Goal: Complete application form: Complete application form

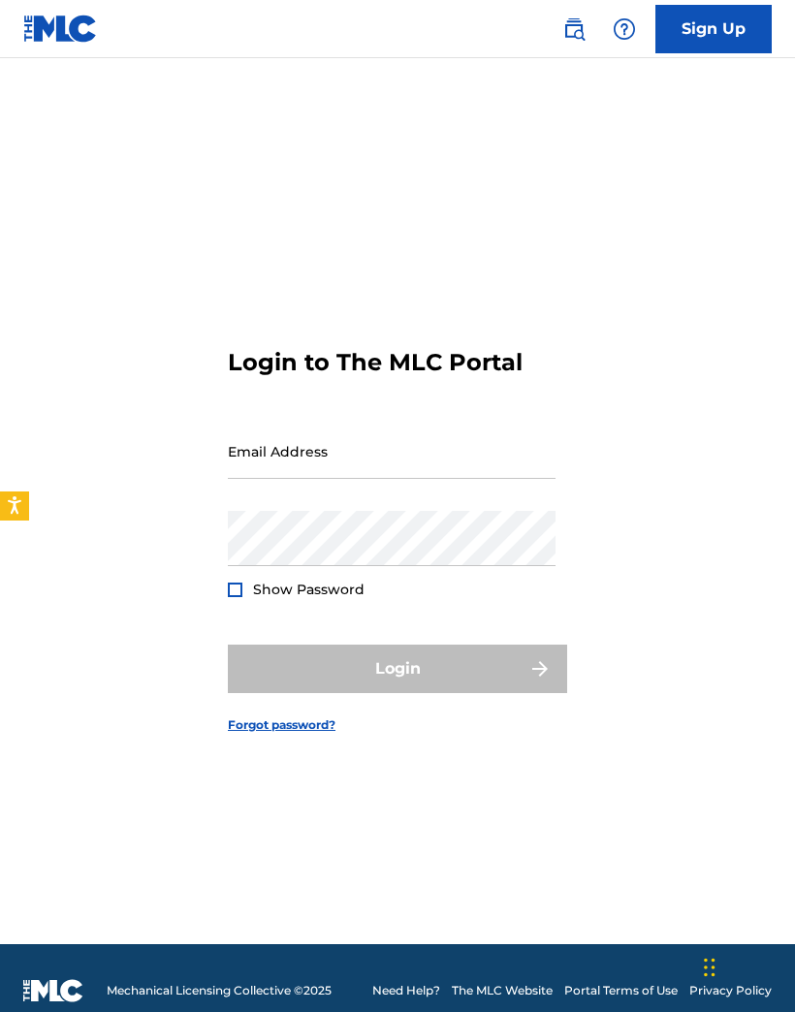
click at [260, 479] on input "Email Address" at bounding box center [392, 451] width 328 height 55
type input "[EMAIL_ADDRESS][DOMAIN_NAME]"
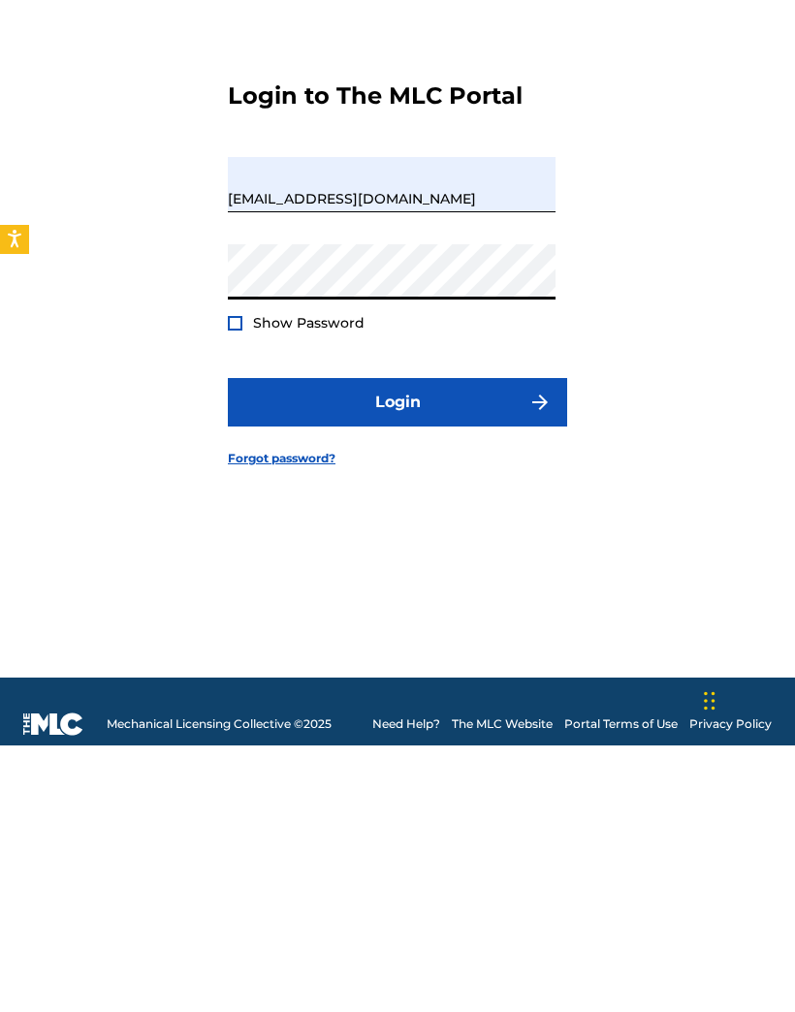
click at [237, 583] on div at bounding box center [235, 590] width 15 height 15
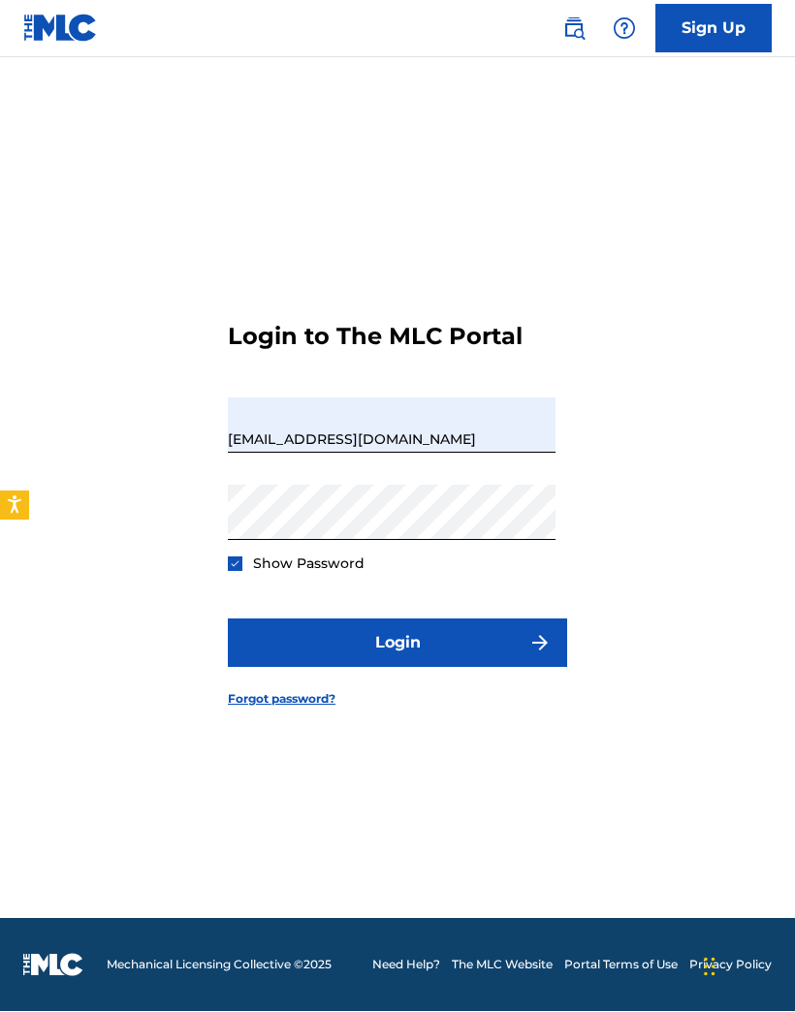
click at [436, 620] on button "Login" at bounding box center [397, 644] width 339 height 48
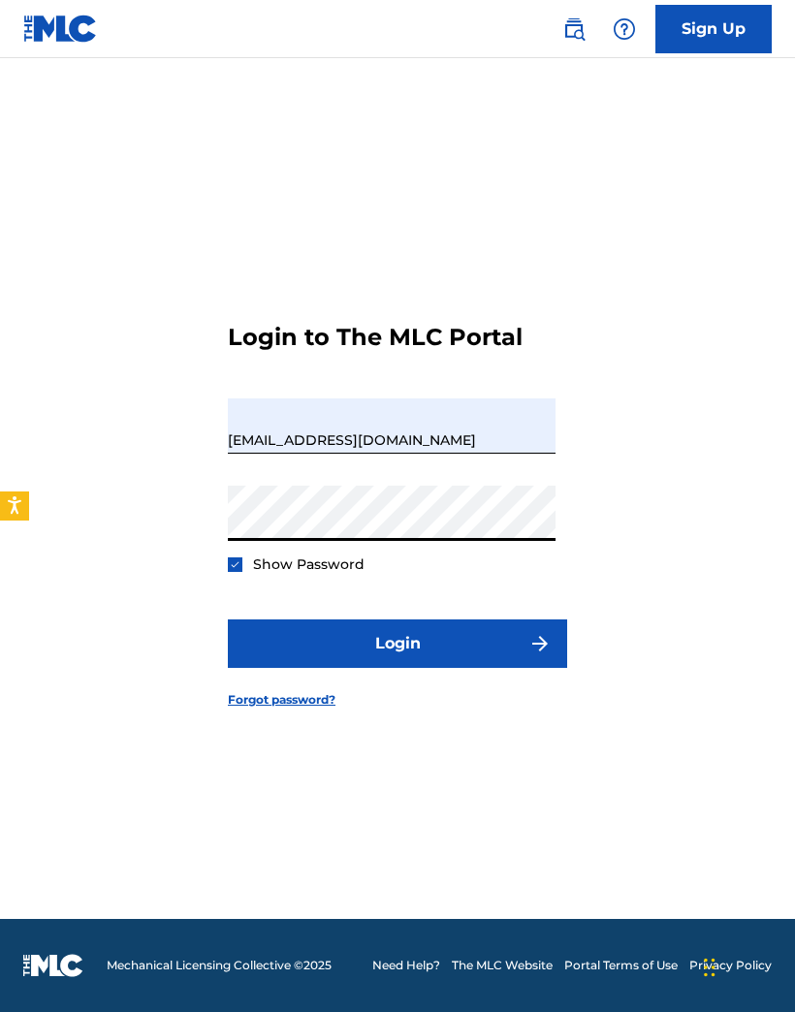
click at [409, 620] on button "Login" at bounding box center [397, 644] width 339 height 48
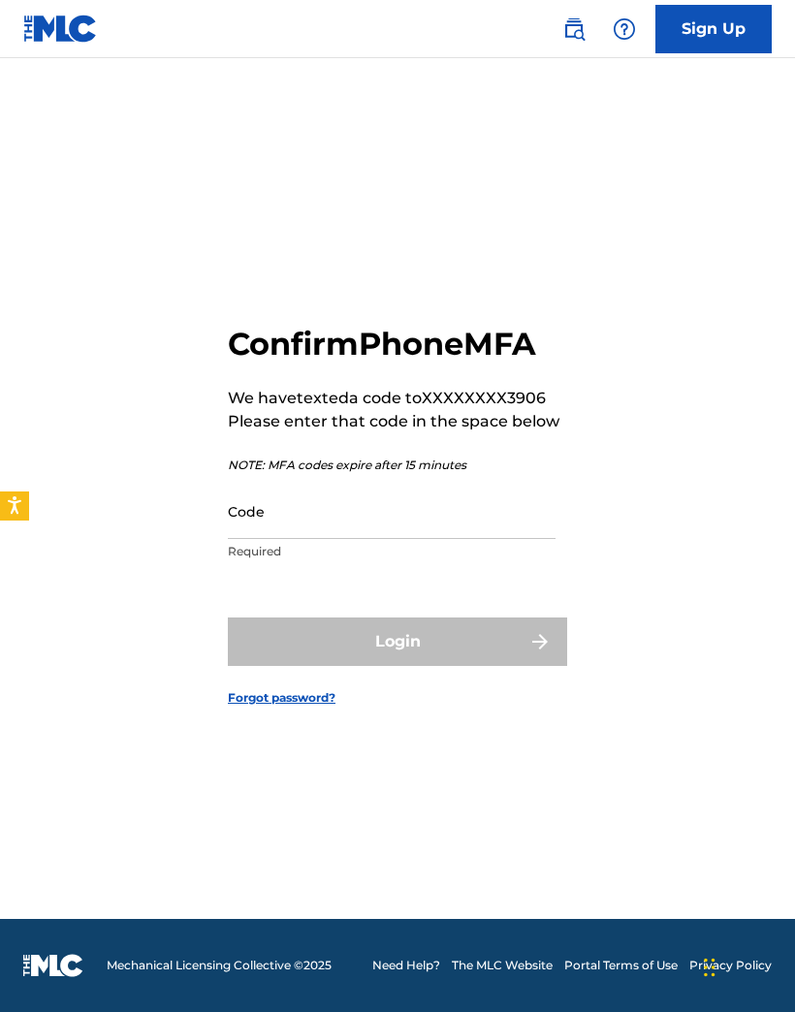
click at [302, 484] on input "Code" at bounding box center [392, 511] width 328 height 55
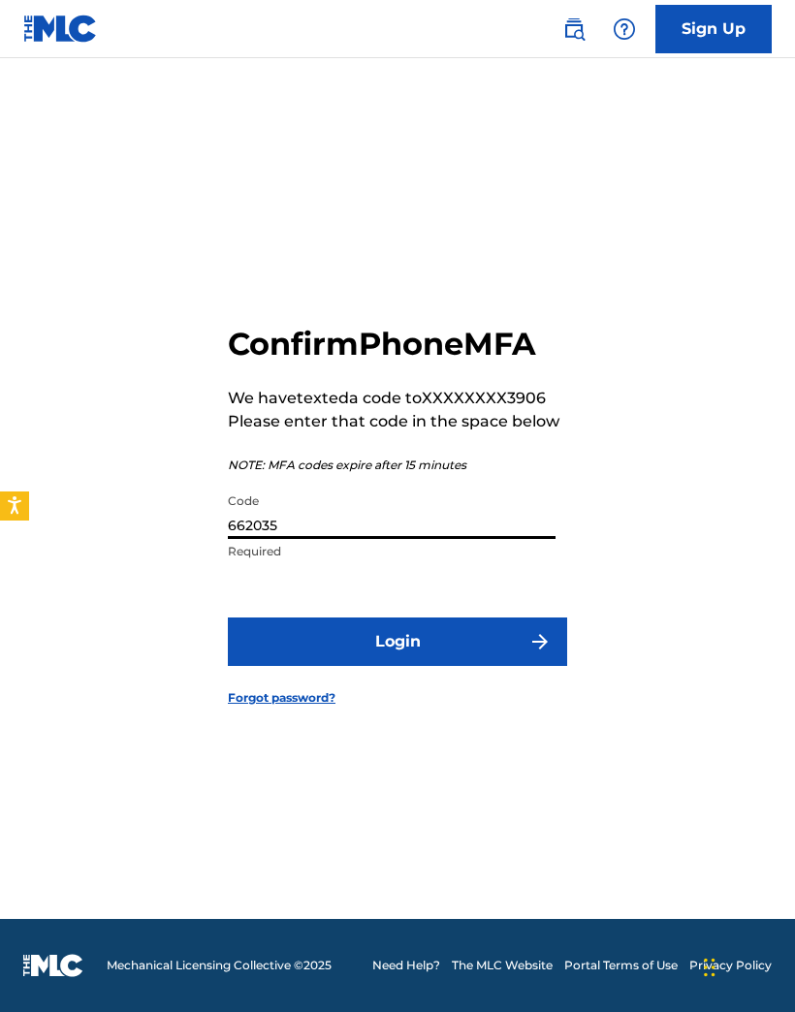
type input "662035"
click at [416, 618] on button "Login" at bounding box center [397, 642] width 339 height 48
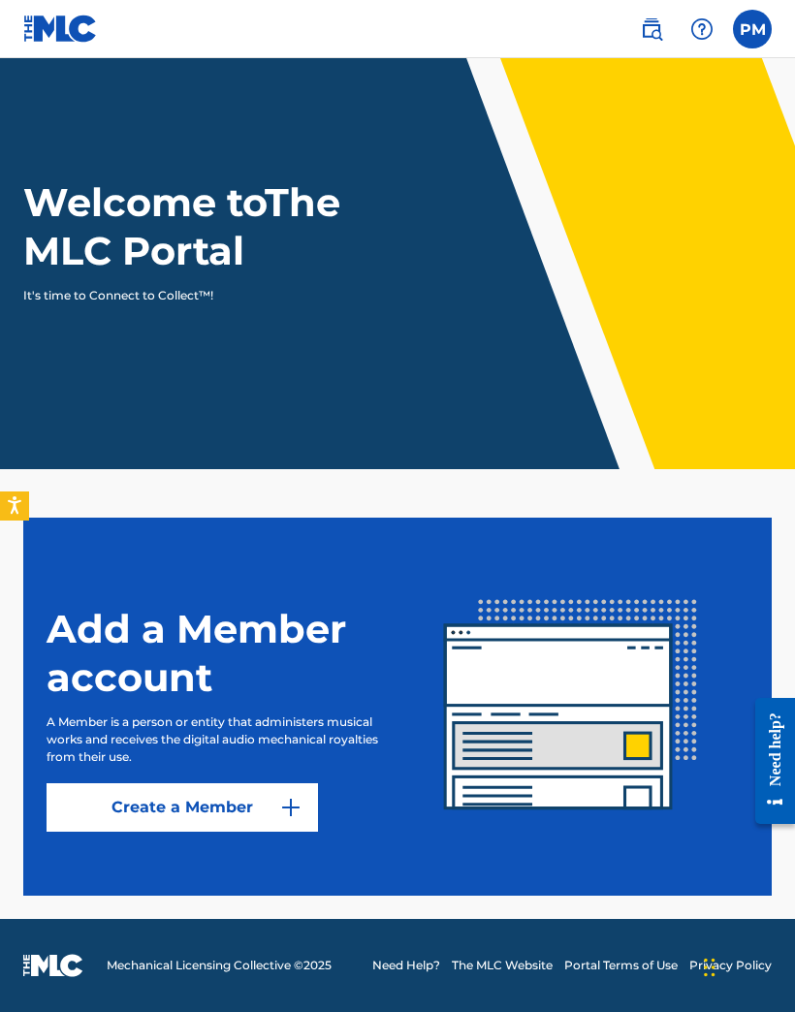
click at [748, 33] on label at bounding box center [752, 29] width 39 height 39
click at [752, 29] on input "PM [PERSON_NAME] [EMAIL_ADDRESS][DOMAIN_NAME] Notification Preferences Profile …" at bounding box center [752, 29] width 0 height 0
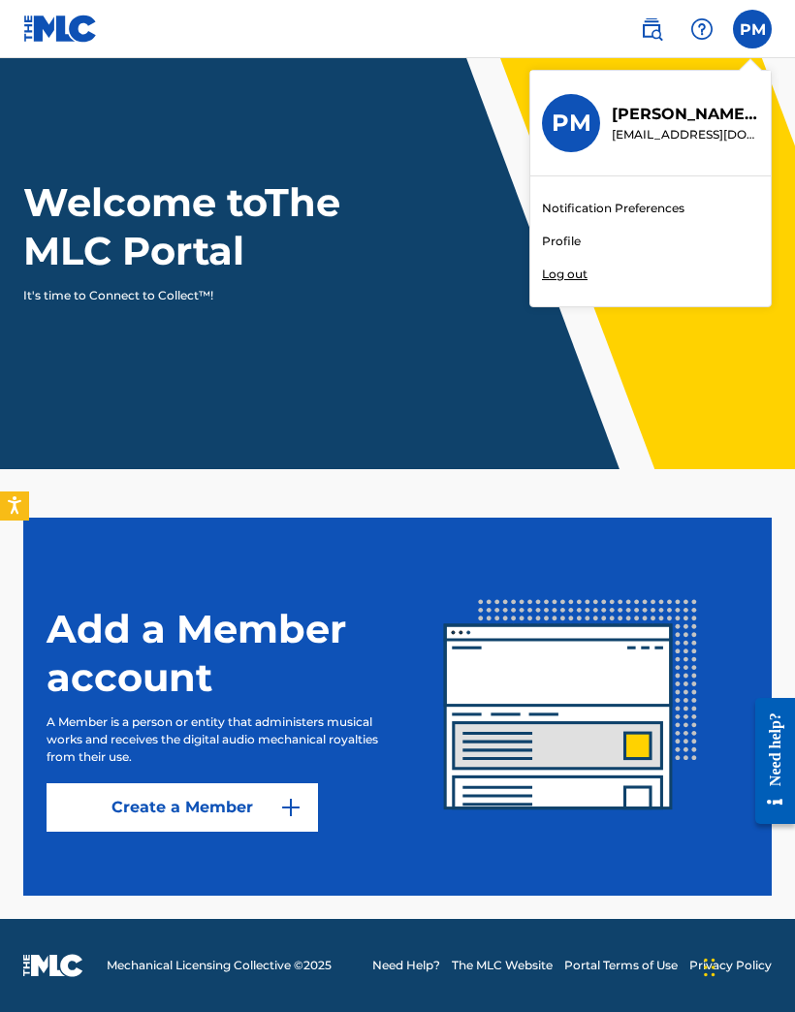
click at [567, 238] on link "Profile" at bounding box center [561, 241] width 39 height 17
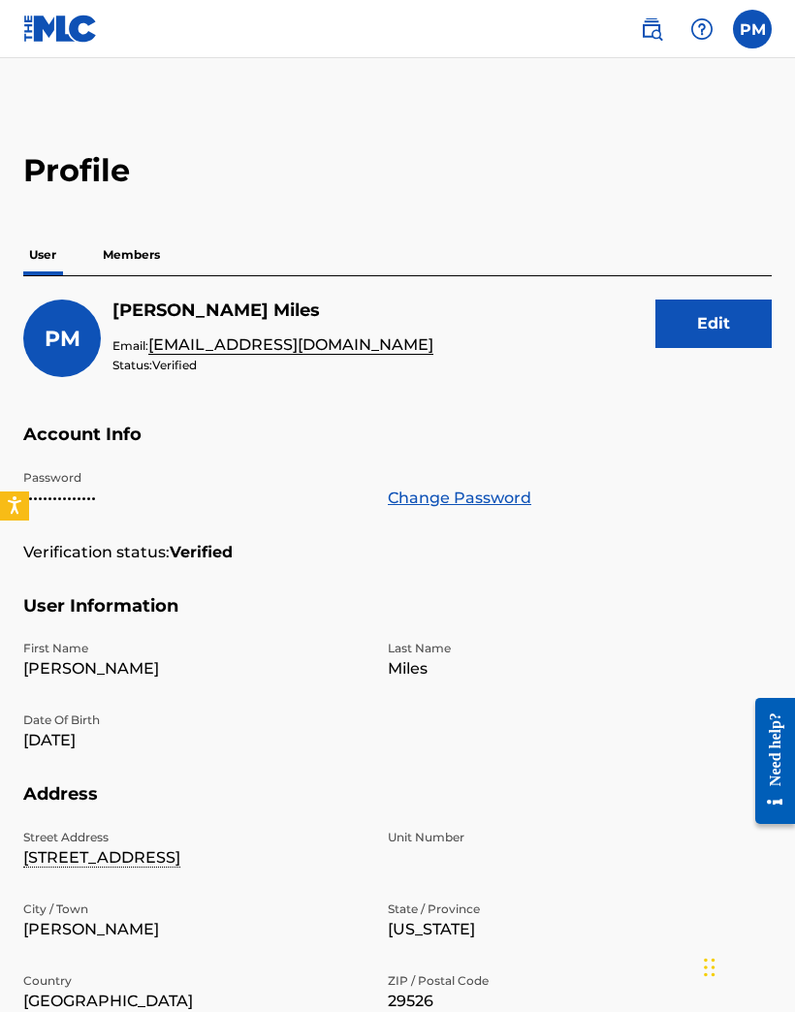
click at [144, 256] on p "Members" at bounding box center [131, 255] width 69 height 41
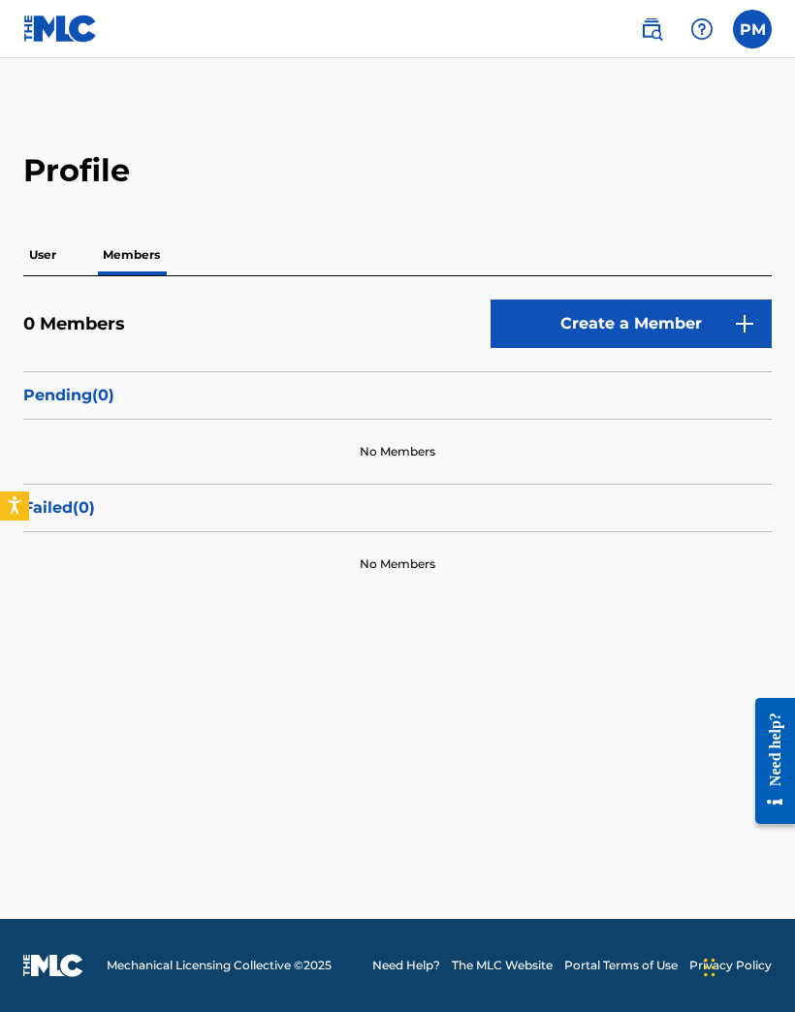
click at [743, 322] on img at bounding box center [744, 323] width 23 height 23
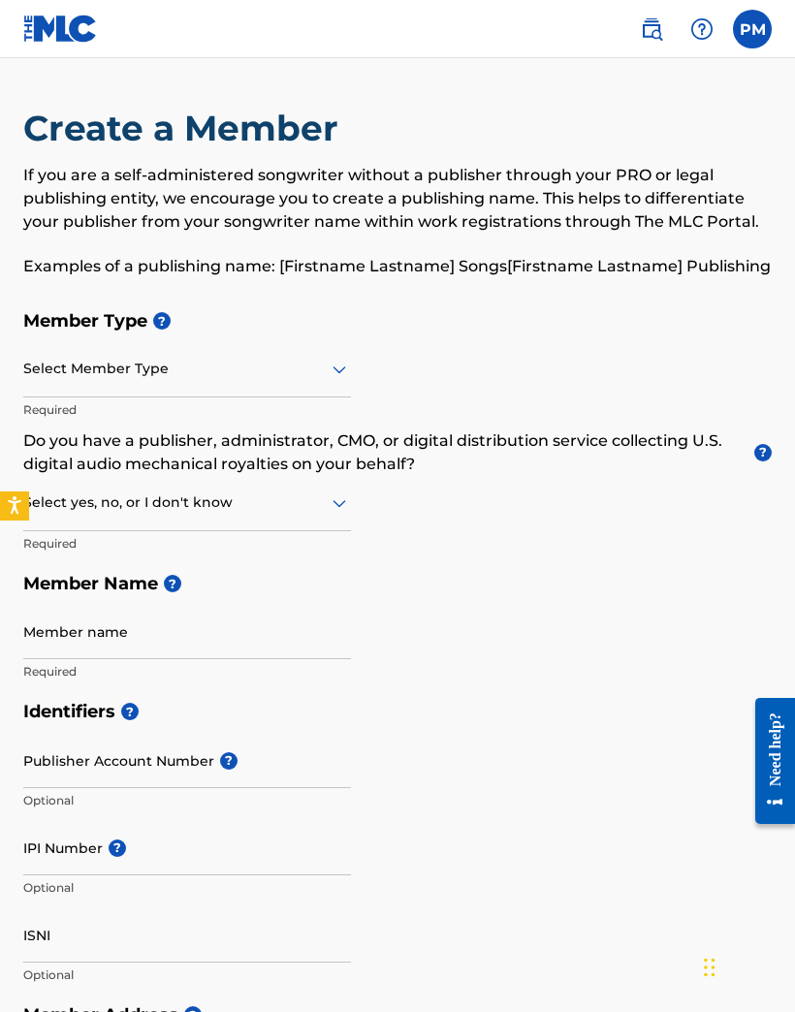
click at [359, 376] on div "Member Type ? Select Member Type Required Do you have a publisher, administrato…" at bounding box center [397, 496] width 749 height 391
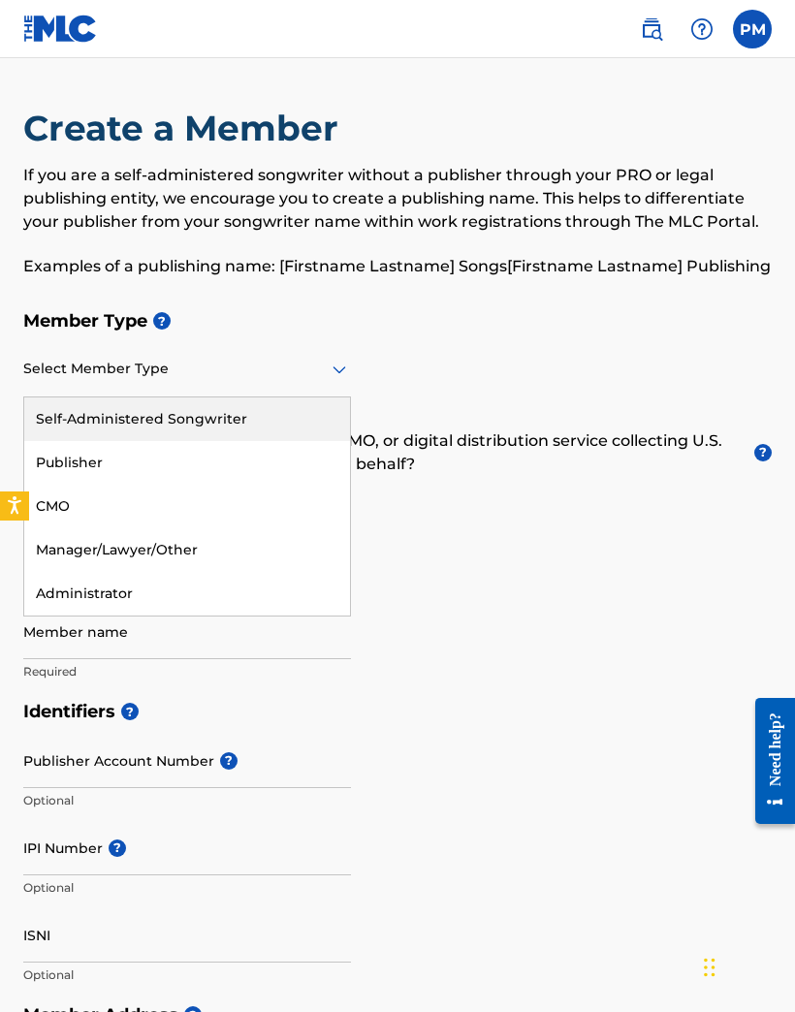
click at [244, 423] on div "Self-Administered Songwriter" at bounding box center [187, 420] width 326 height 44
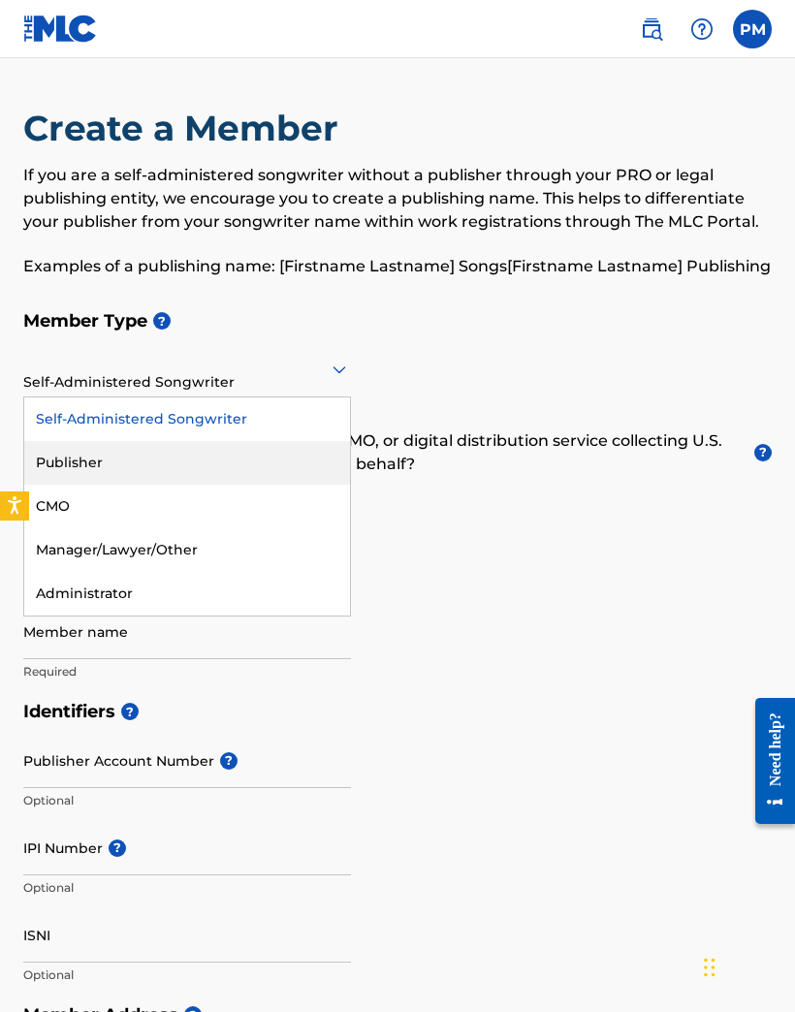
click at [73, 461] on div "Publisher" at bounding box center [187, 463] width 326 height 44
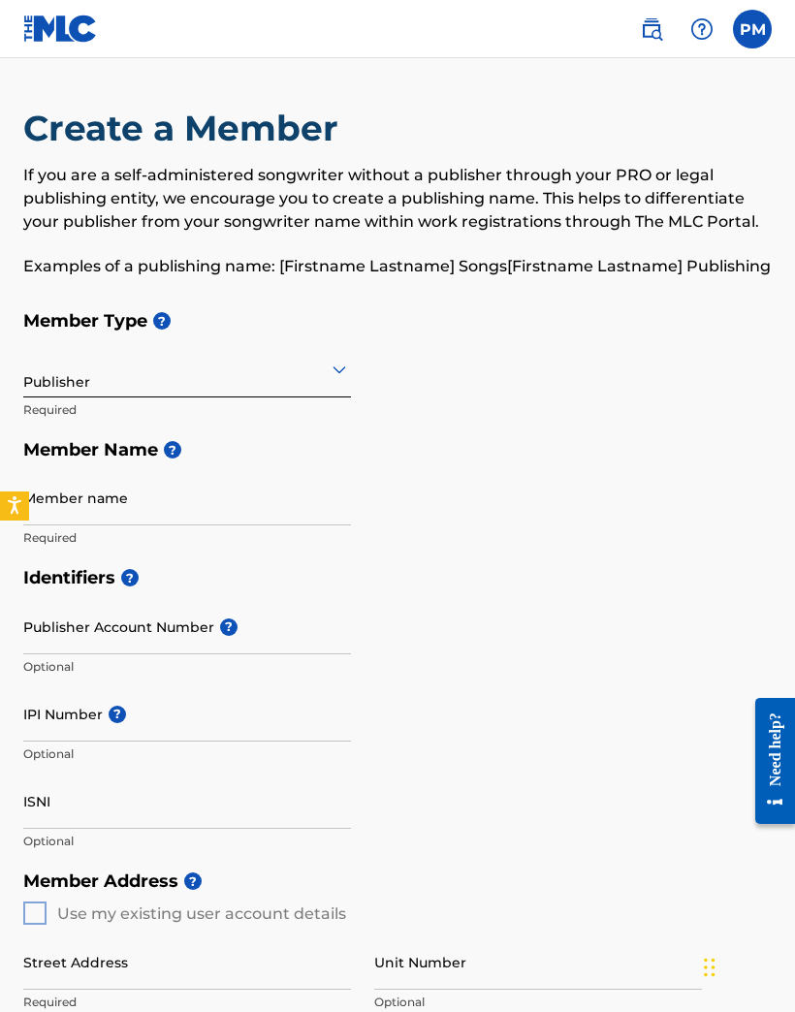
click at [118, 500] on input "Member name" at bounding box center [187, 497] width 328 height 55
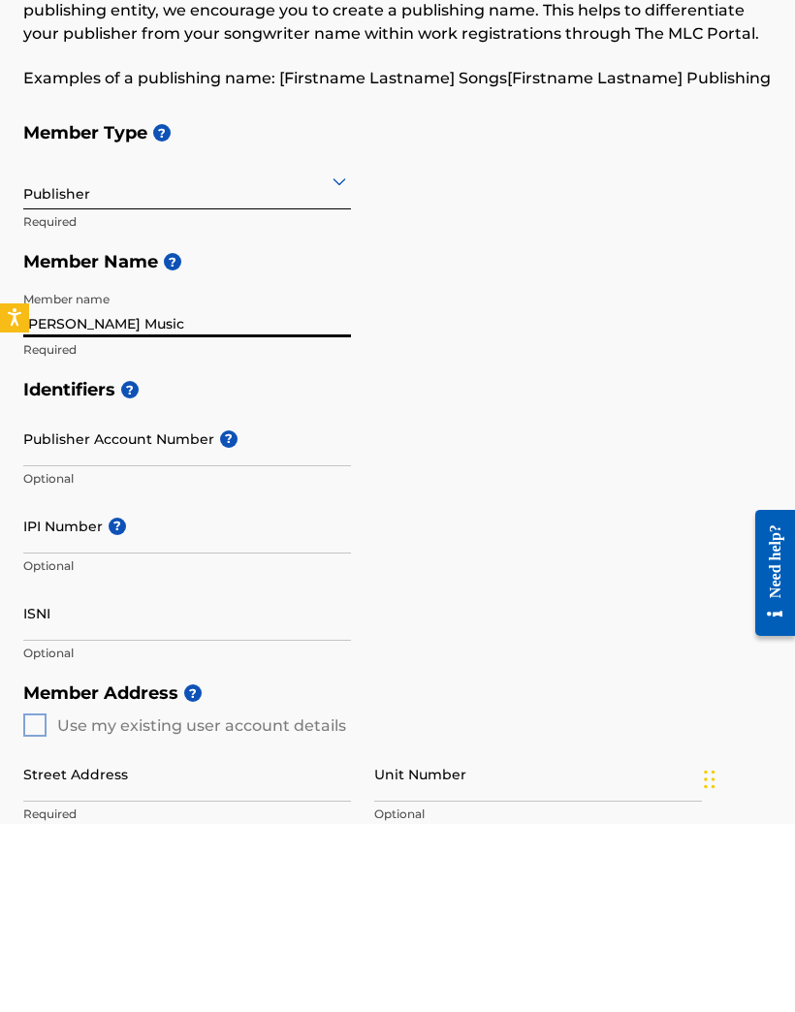
type input "[PERSON_NAME] Music"
click at [206, 599] on input "Publisher Account Number ?" at bounding box center [187, 626] width 328 height 55
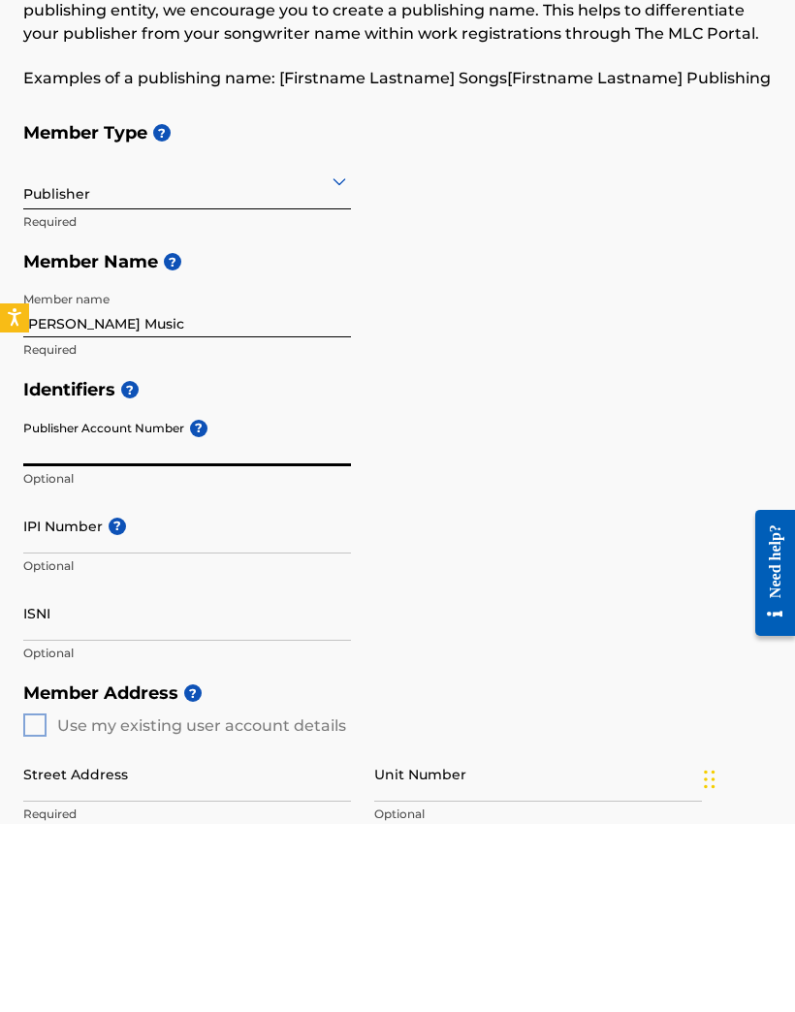
click at [109, 706] on span "?" at bounding box center [117, 714] width 17 height 17
click at [109, 687] on input "IPI Number ?" at bounding box center [187, 714] width 328 height 55
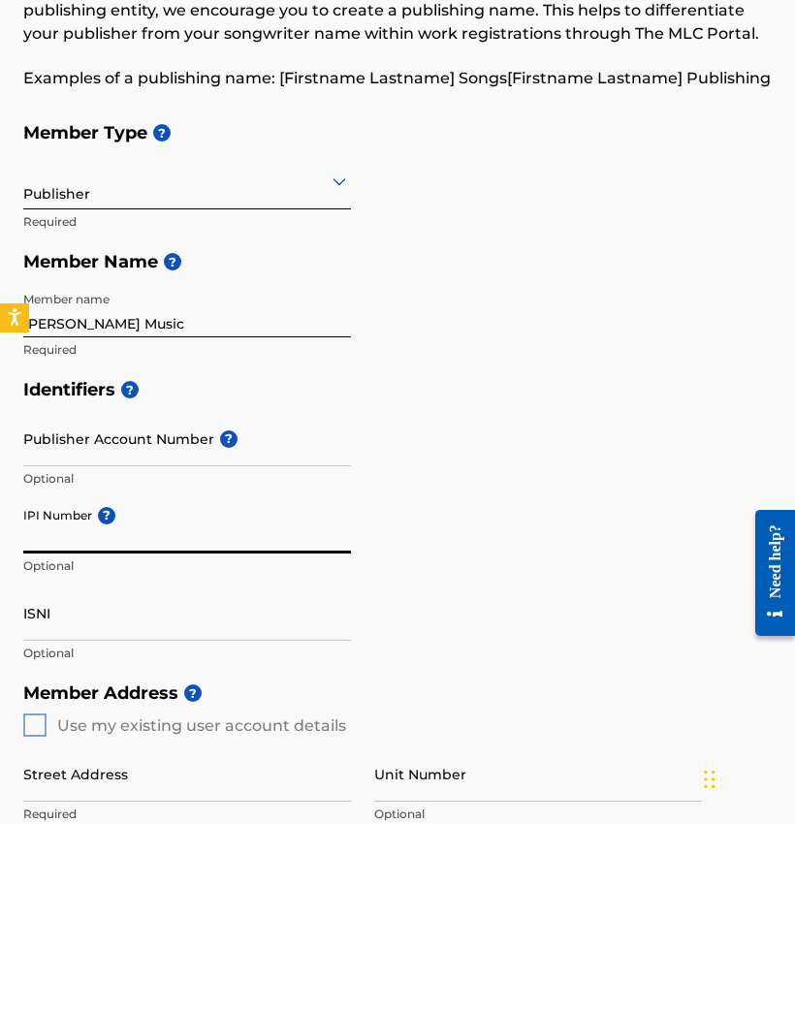
click at [585, 558] on div "Identifiers ? Publisher Account Number ? Optional IPI Number ? Optional ISNI Op…" at bounding box center [397, 710] width 749 height 304
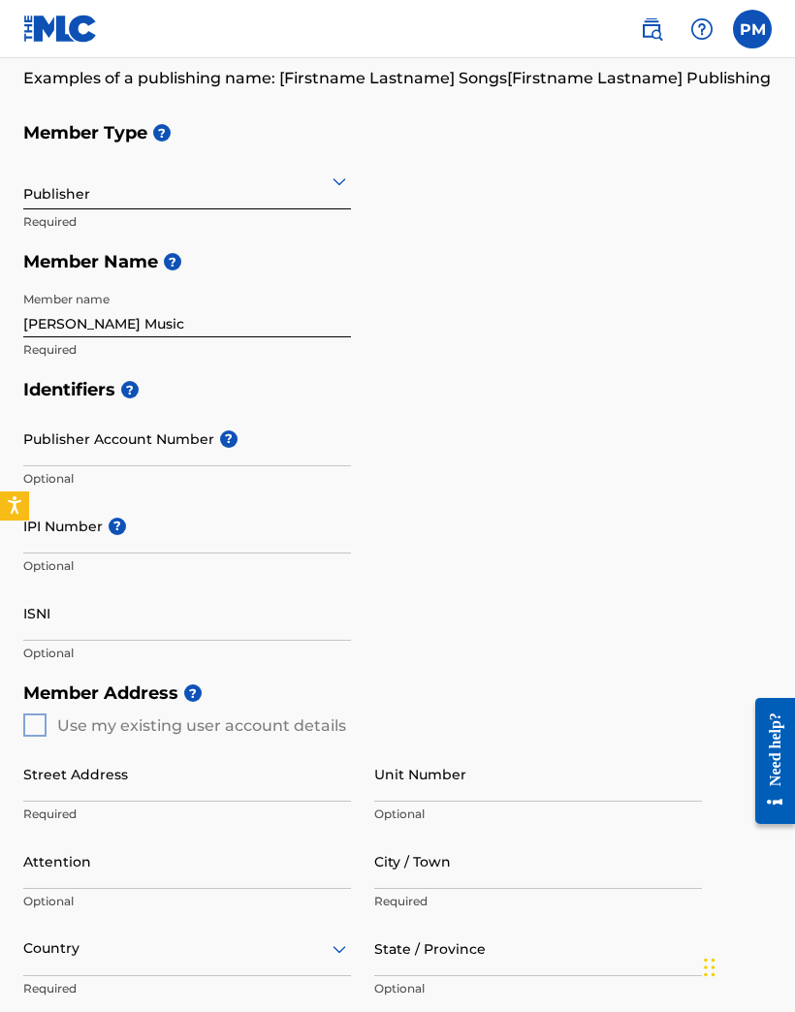
click at [109, 623] on input "ISNI" at bounding box center [187, 613] width 328 height 55
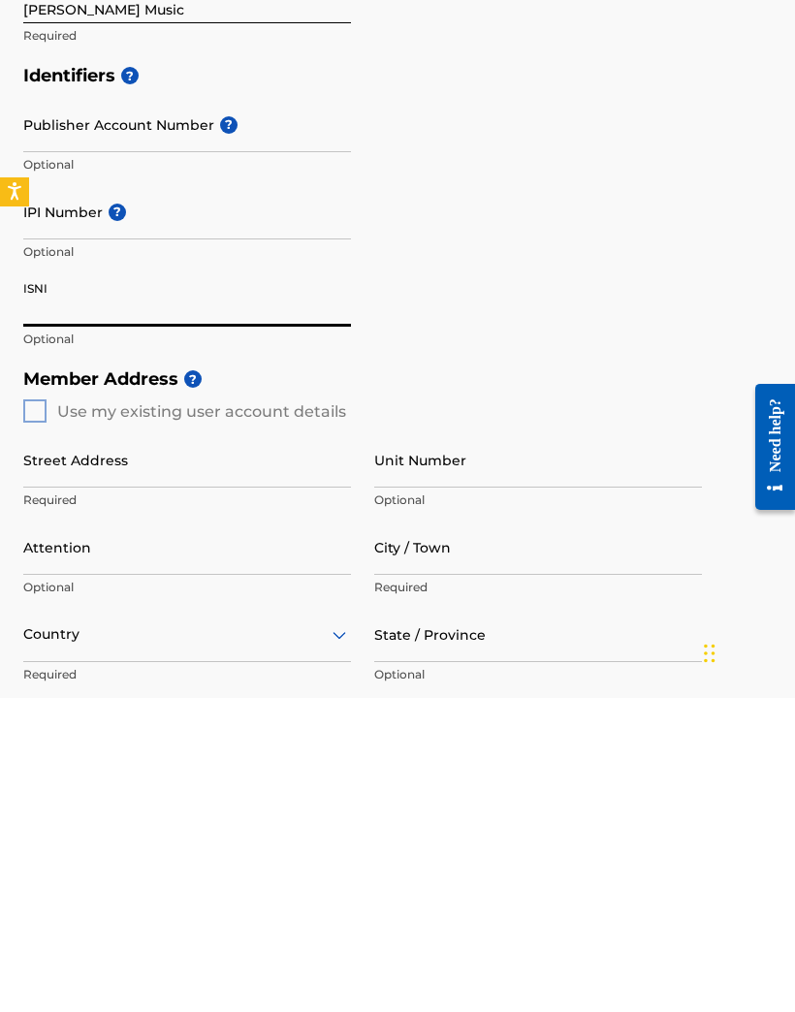
click at [33, 673] on div "Member Address ? Use my existing user account details Street Address Required U…" at bounding box center [397, 894] width 749 height 443
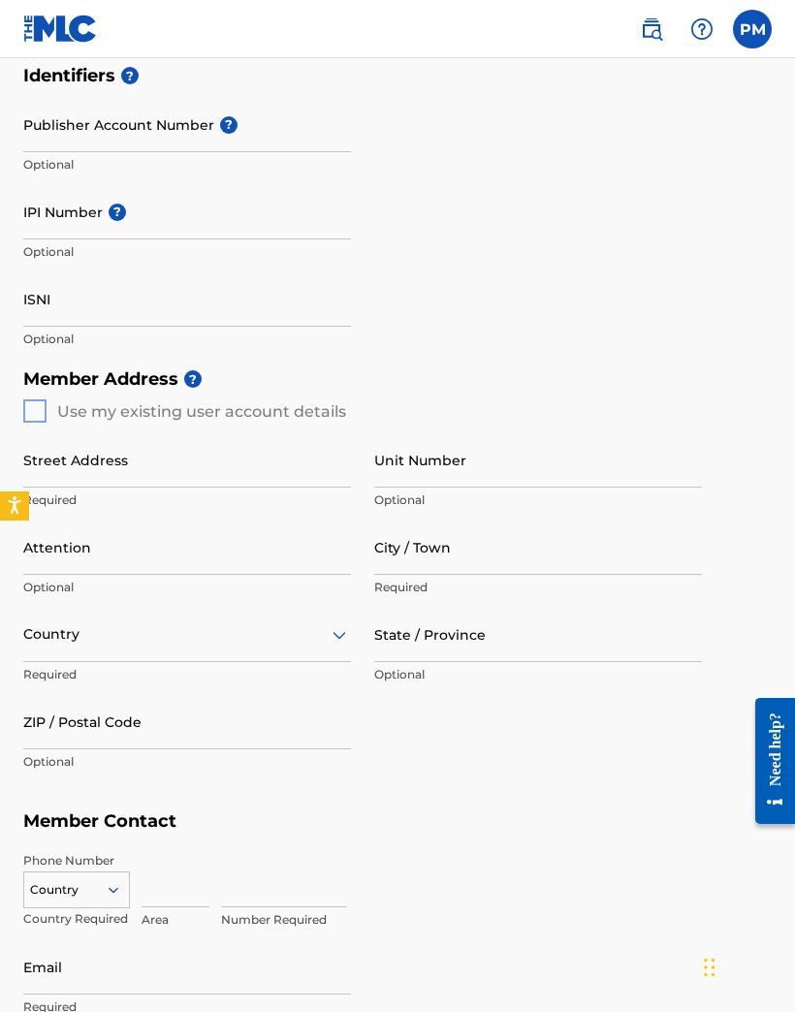
click at [49, 407] on div "Member Address ? Use my existing user account details Street Address Required U…" at bounding box center [397, 580] width 749 height 443
click at [44, 406] on div "Member Address ? Use my existing user account details Street Address Required U…" at bounding box center [397, 580] width 749 height 443
click at [151, 386] on h5 "Member Address ?" at bounding box center [397, 380] width 749 height 42
click at [250, 413] on div "Member Address ? Use my existing user account details Street Address Required U…" at bounding box center [397, 580] width 749 height 443
click at [42, 423] on div "Street Address Required Unit Number Optional Attention Optional City / Town Req…" at bounding box center [362, 607] width 679 height 368
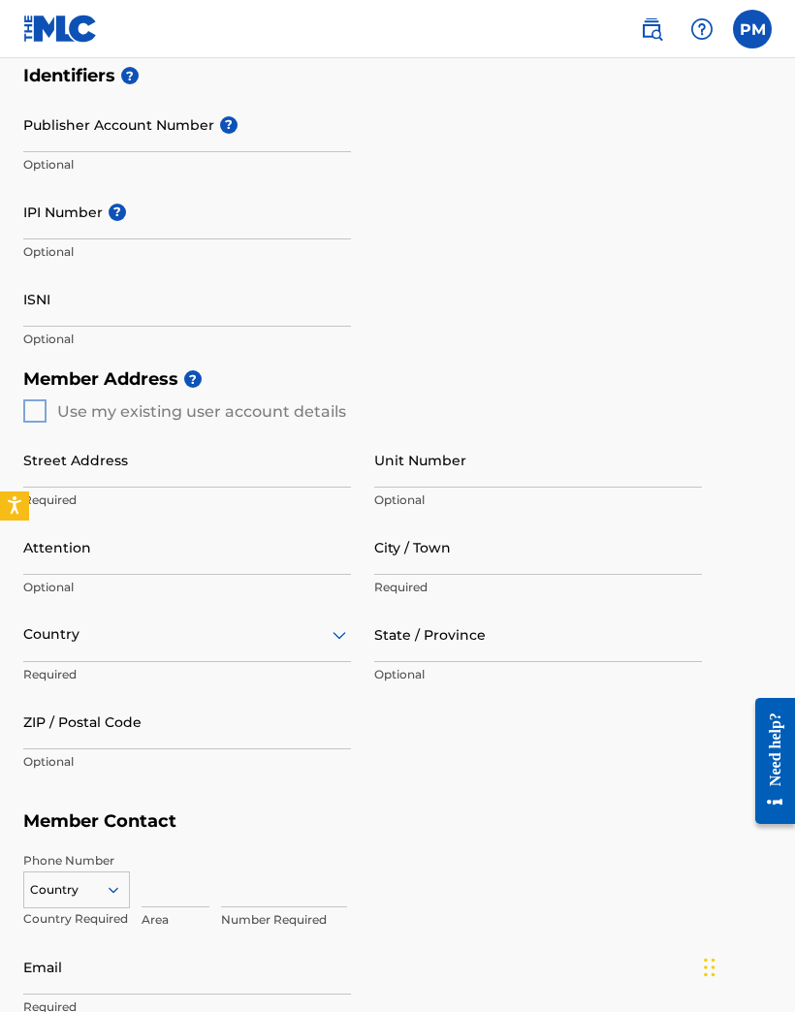
click at [146, 464] on input "Street Address" at bounding box center [187, 459] width 328 height 55
type input "[STREET_ADDRESS]"
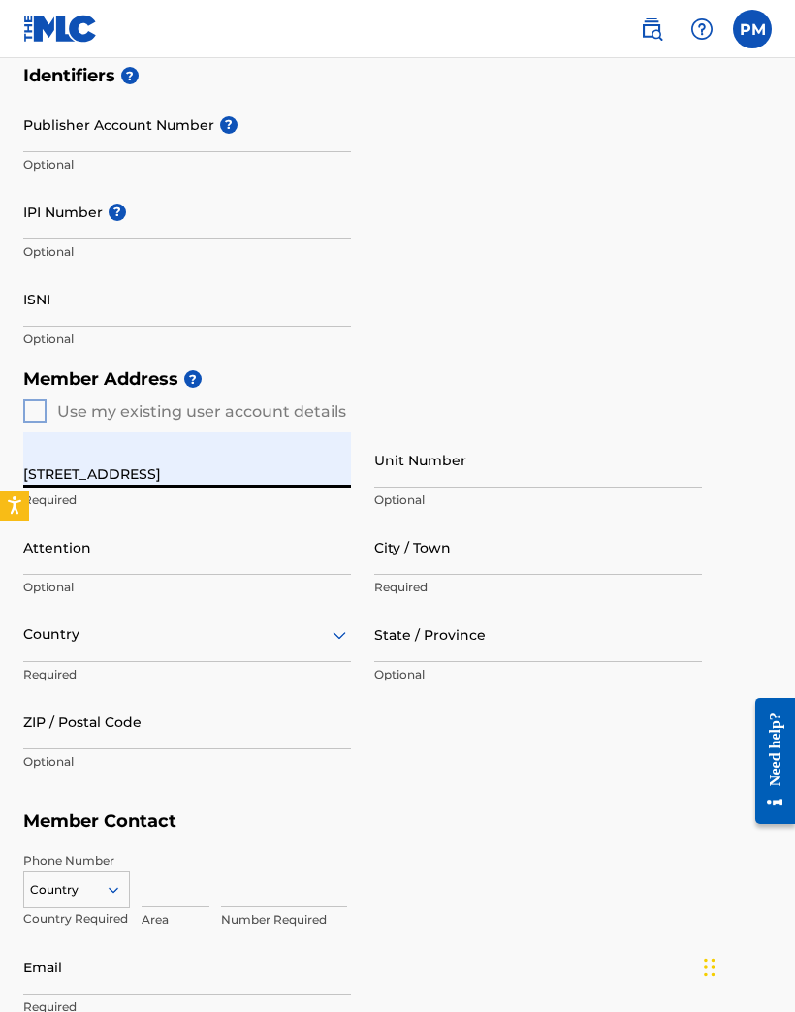
click at [96, 560] on input "Attention" at bounding box center [187, 547] width 328 height 55
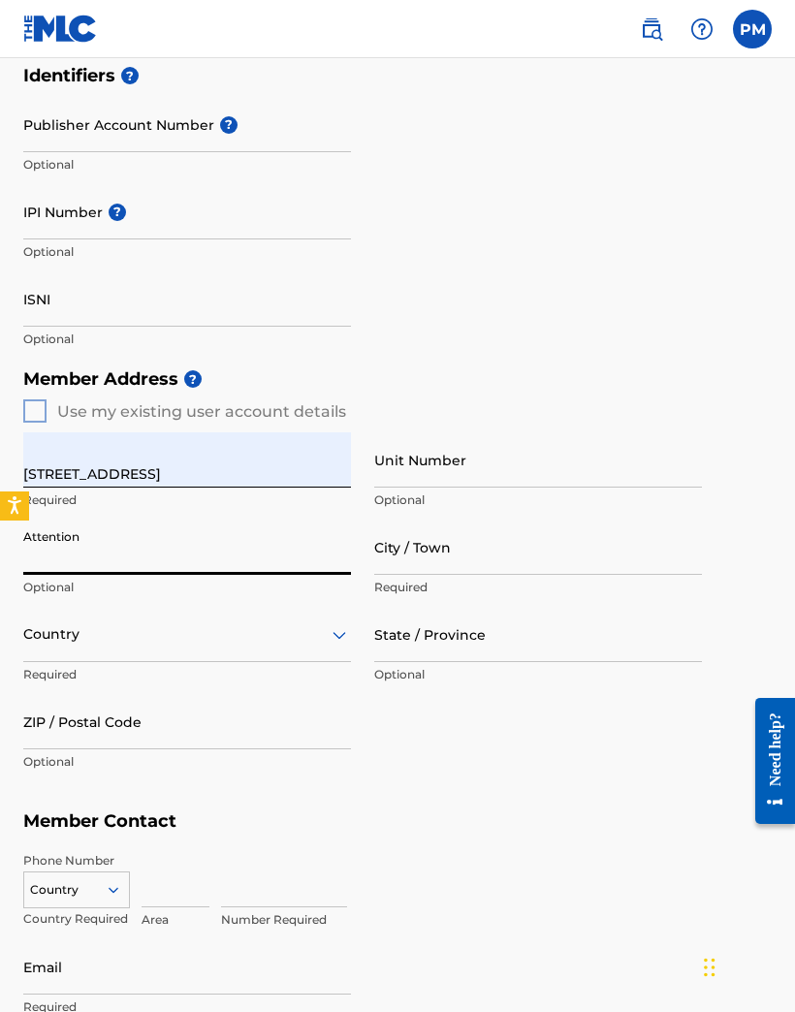
type input "[PERSON_NAME]"
type input "[GEOGRAPHIC_DATA]"
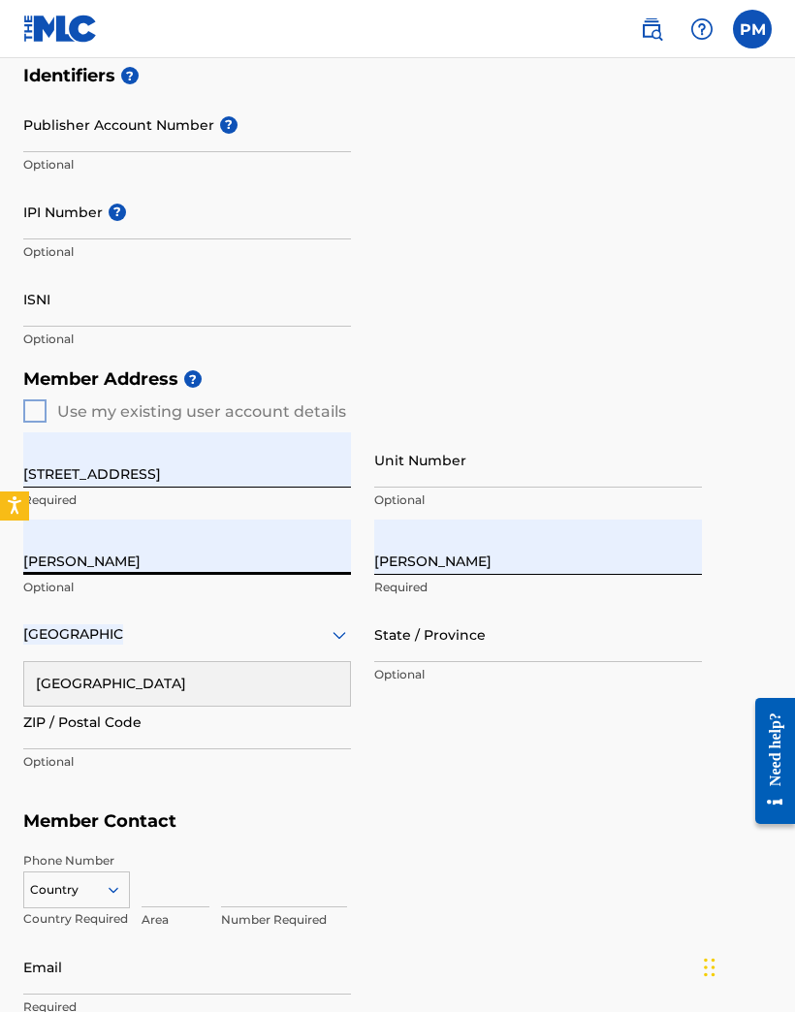
type input "SC"
type input "29526"
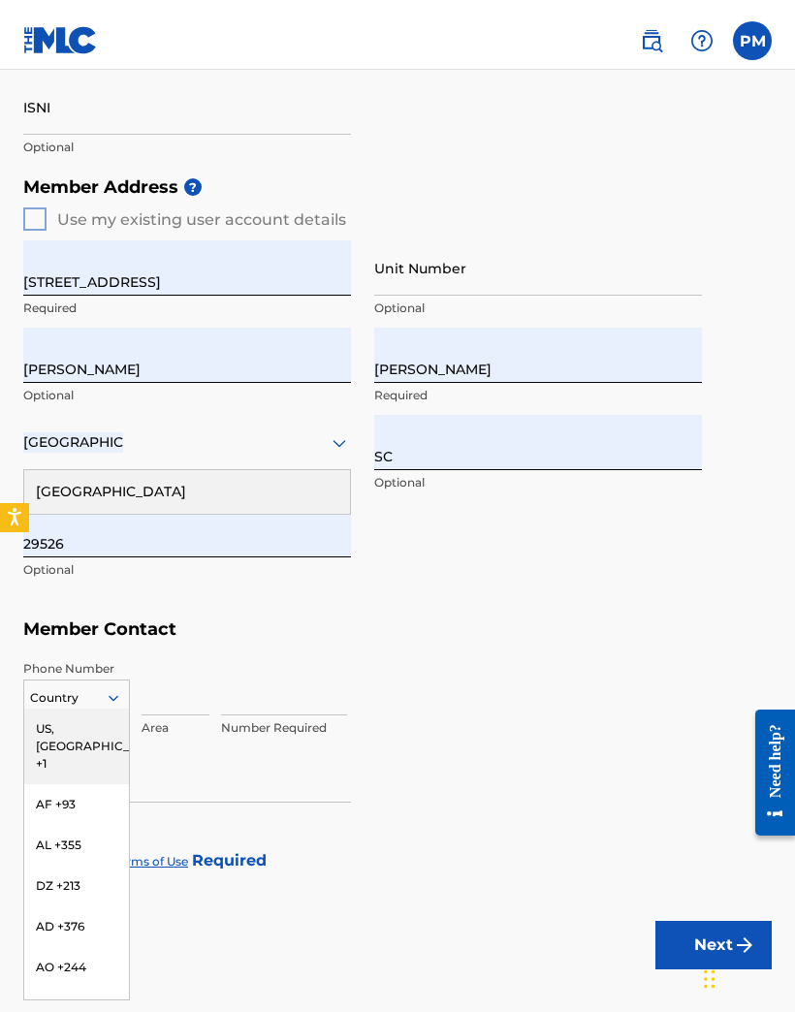
scroll to position [694, 0]
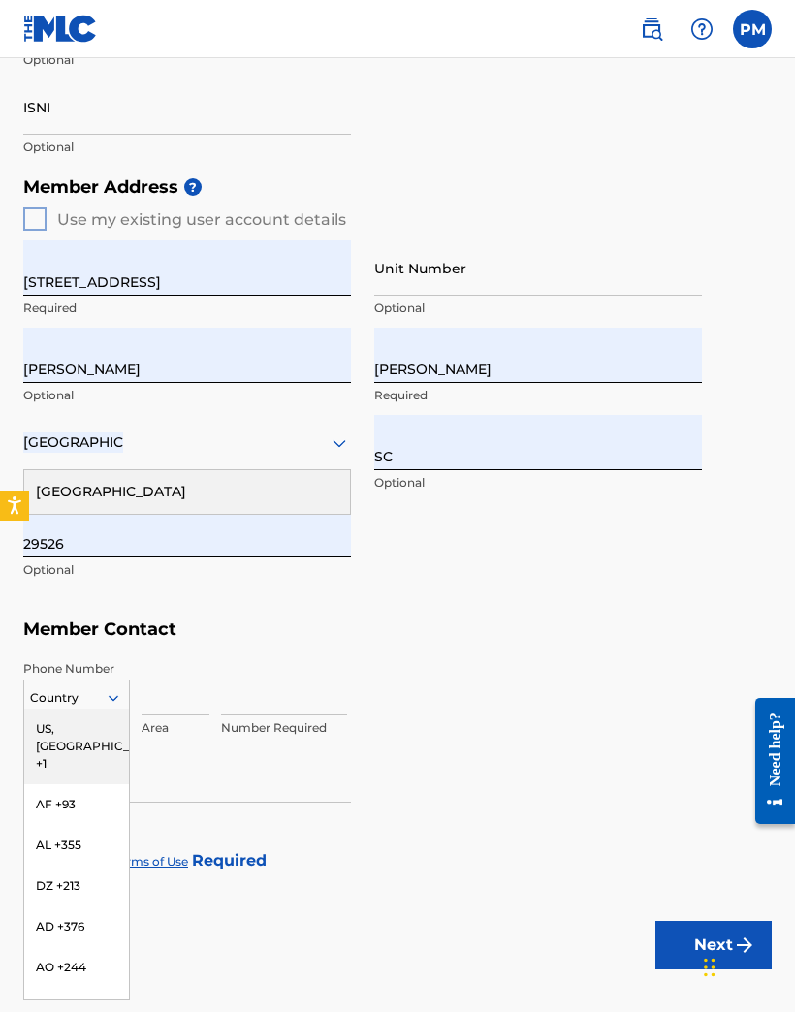
type input "1"
type input "843"
type input "4503906"
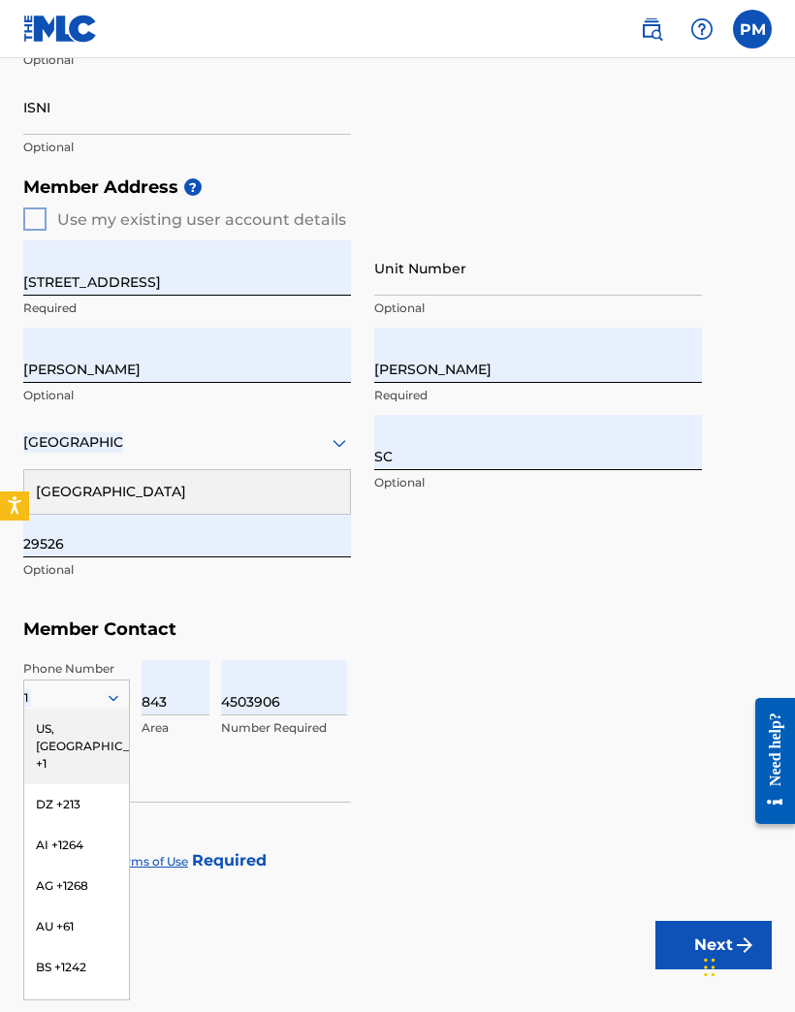
type input "[EMAIL_ADDRESS][DOMAIN_NAME]"
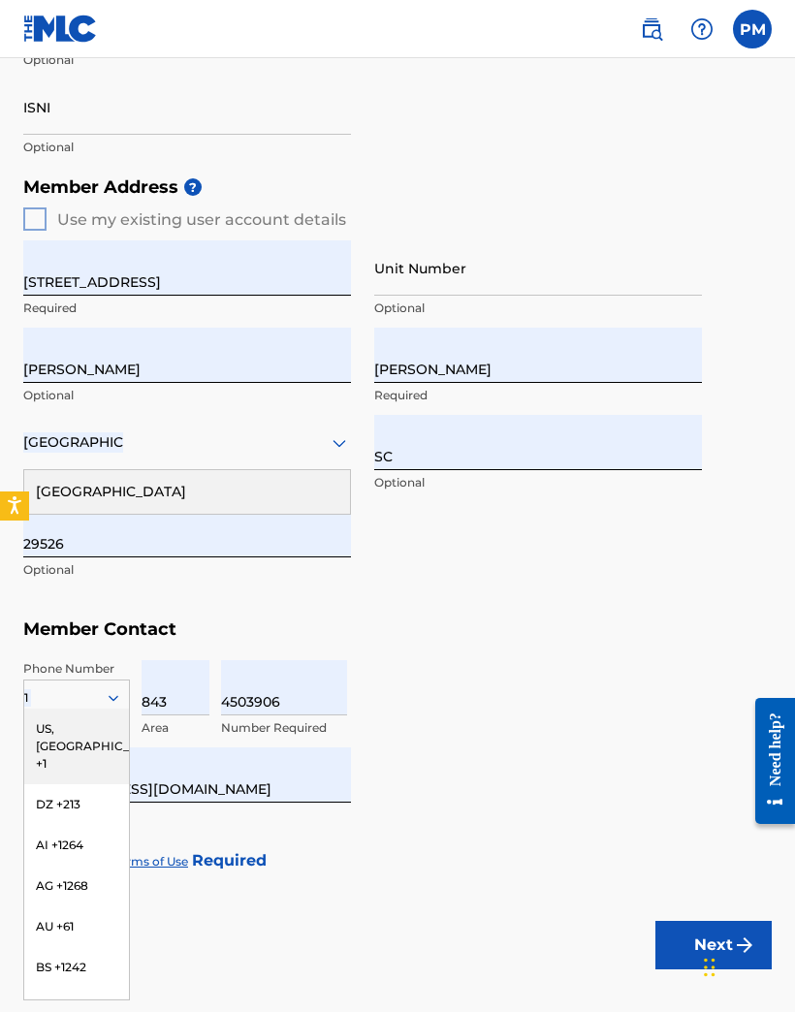
click at [104, 719] on div "US, [GEOGRAPHIC_DATA] +1" at bounding box center [76, 747] width 105 height 76
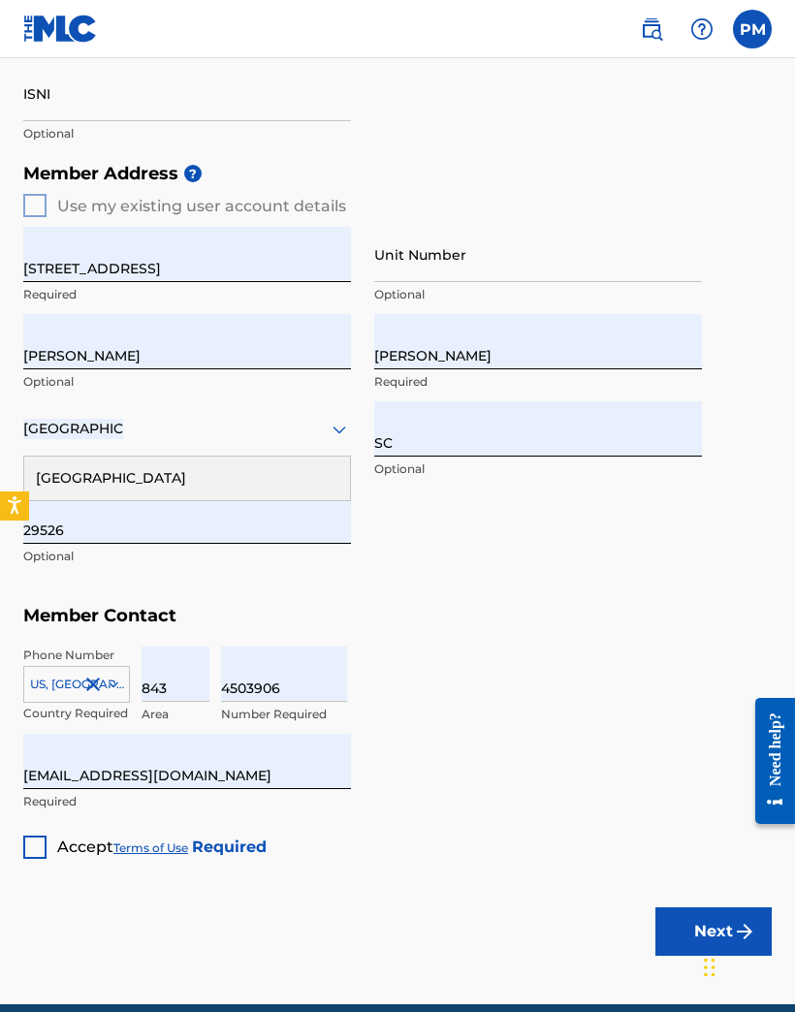
scroll to position [706, 0]
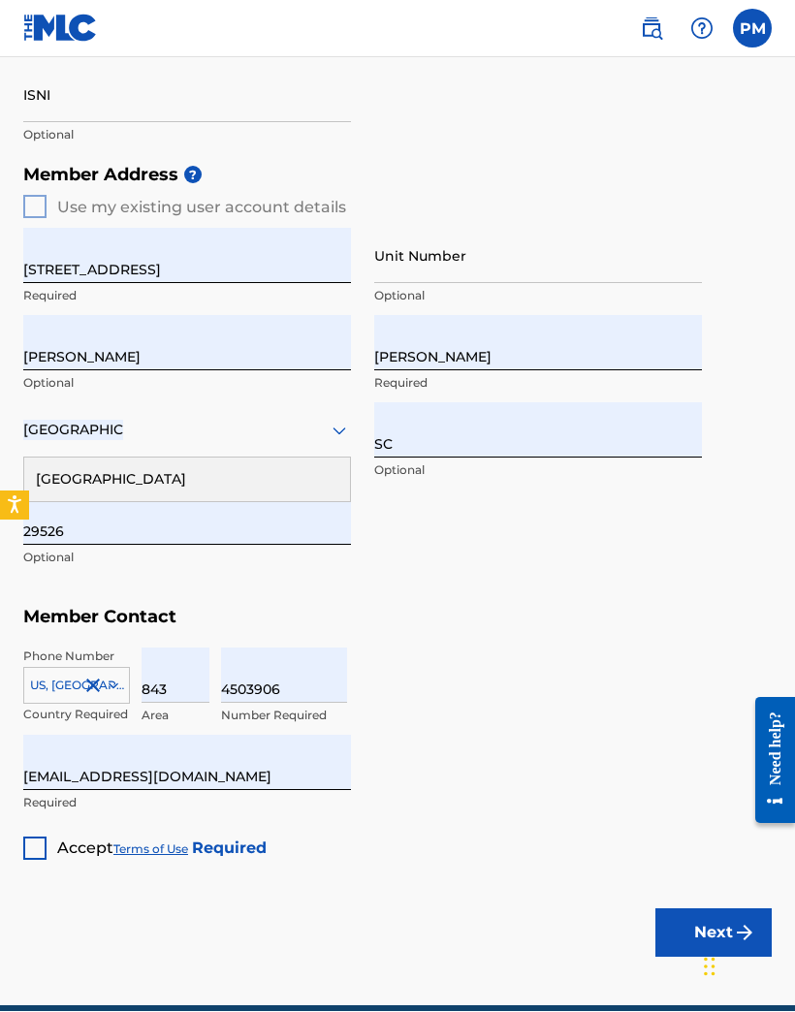
click at [42, 847] on div at bounding box center [34, 849] width 23 height 23
click at [724, 929] on button "Next" at bounding box center [713, 934] width 116 height 48
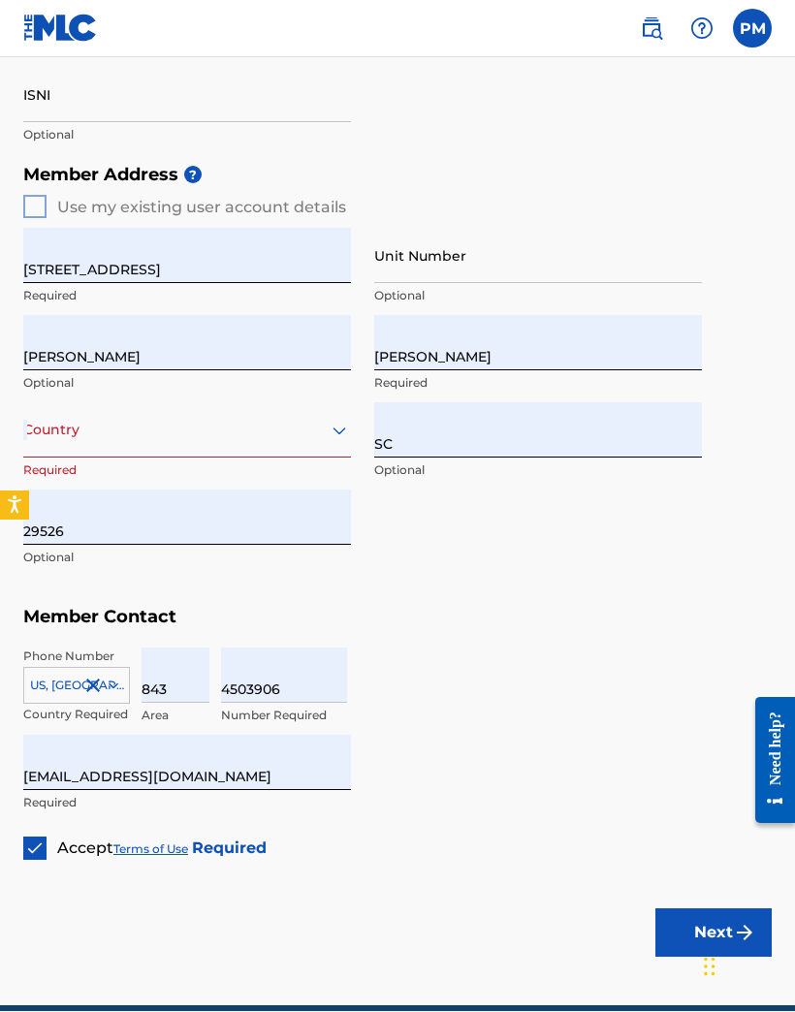
click at [734, 931] on img "submit" at bounding box center [744, 933] width 23 height 23
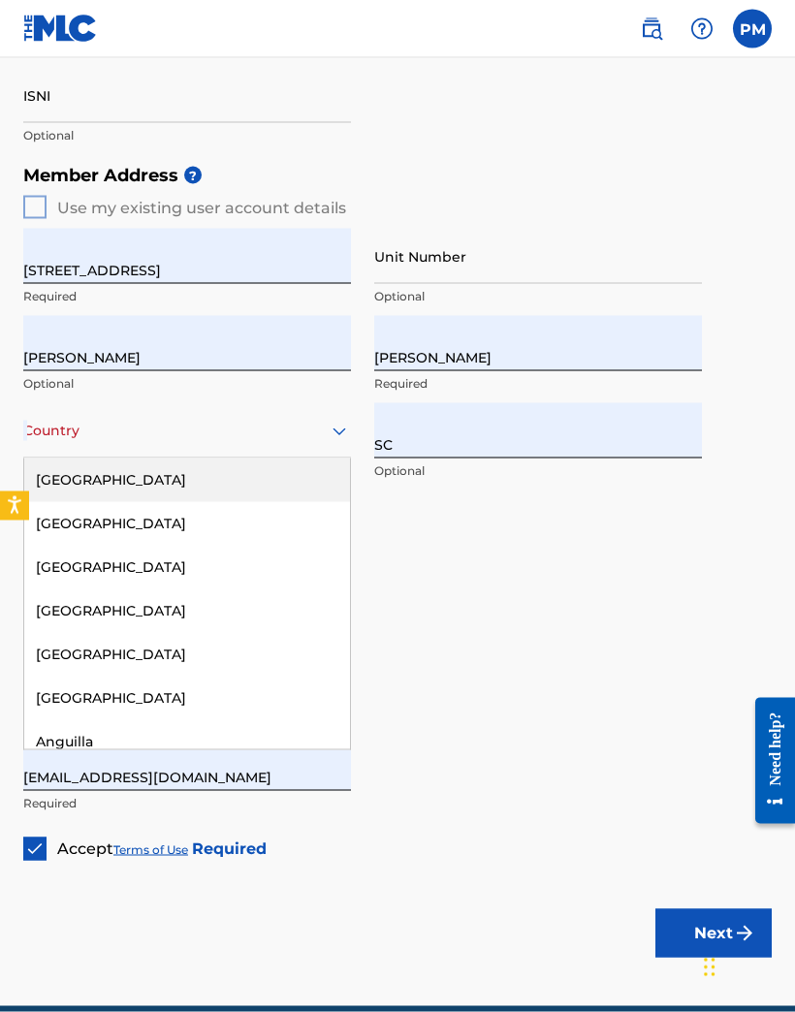
click at [146, 477] on div "[GEOGRAPHIC_DATA]" at bounding box center [187, 481] width 326 height 44
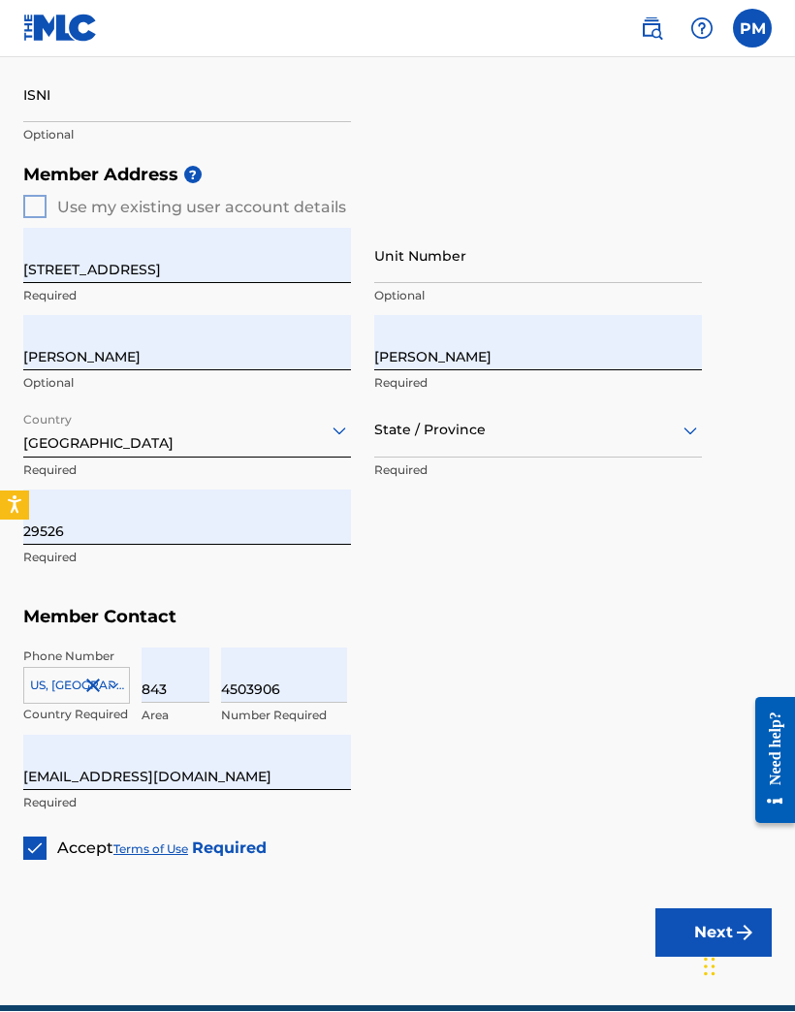
click at [722, 935] on button "Next" at bounding box center [713, 934] width 116 height 48
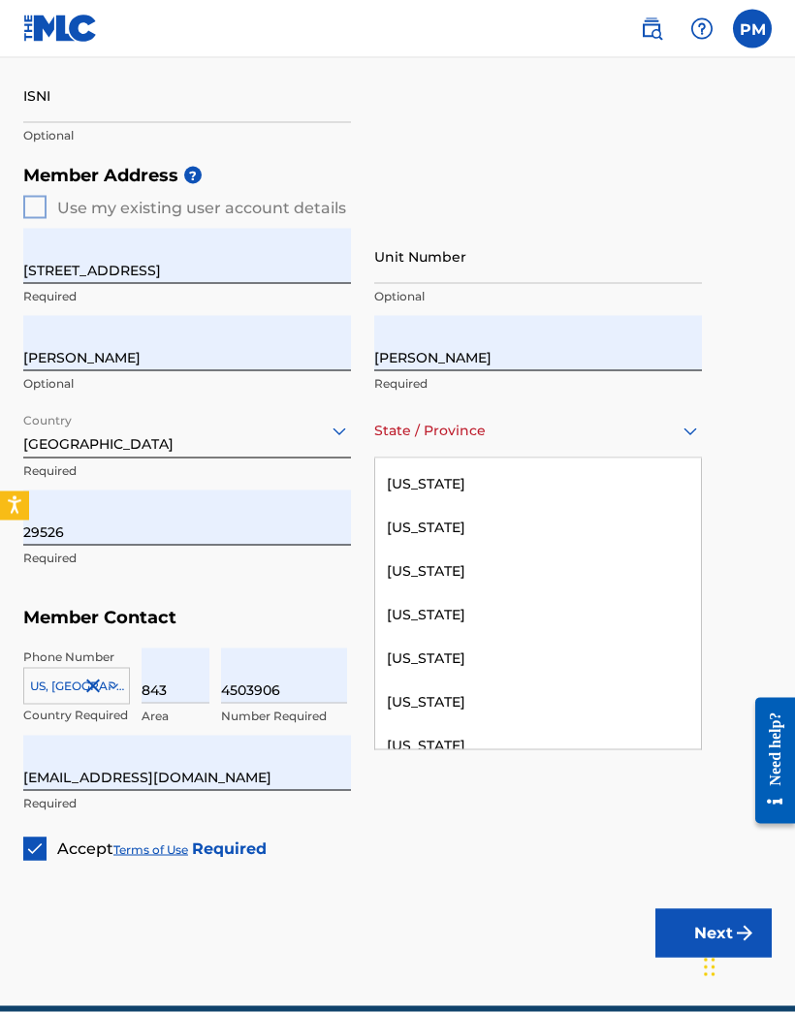
scroll to position [1870, 0]
click at [479, 565] on div "[US_STATE]" at bounding box center [538, 575] width 326 height 44
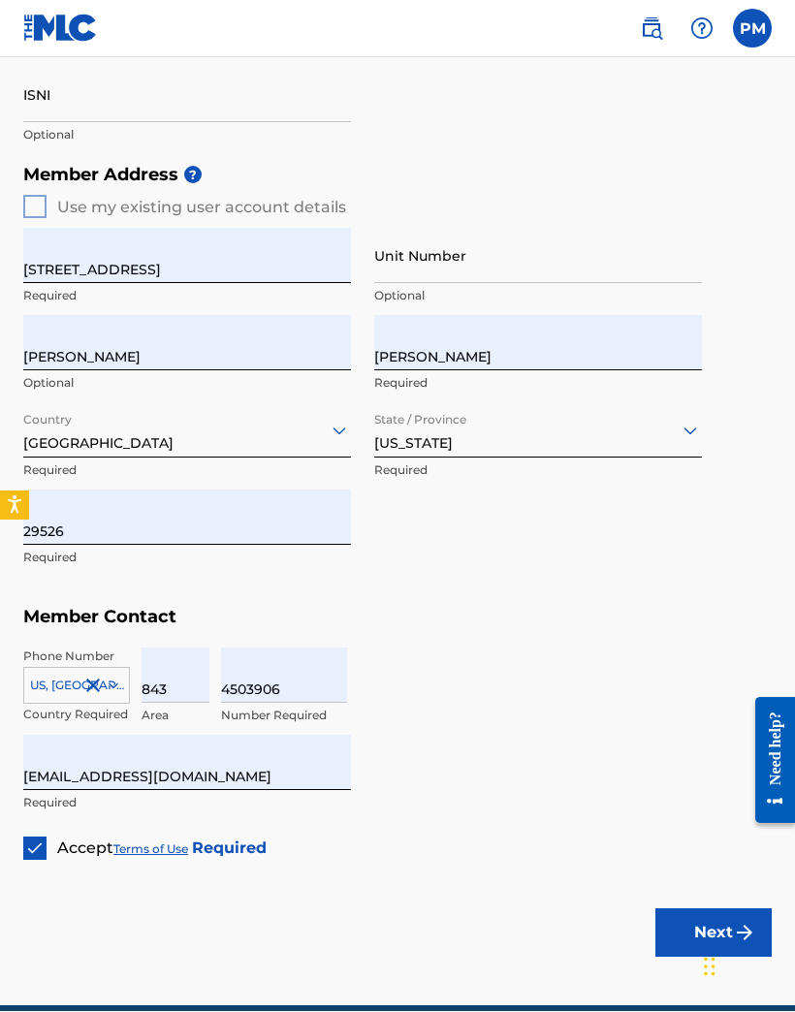
click at [717, 943] on button "Next" at bounding box center [713, 934] width 116 height 48
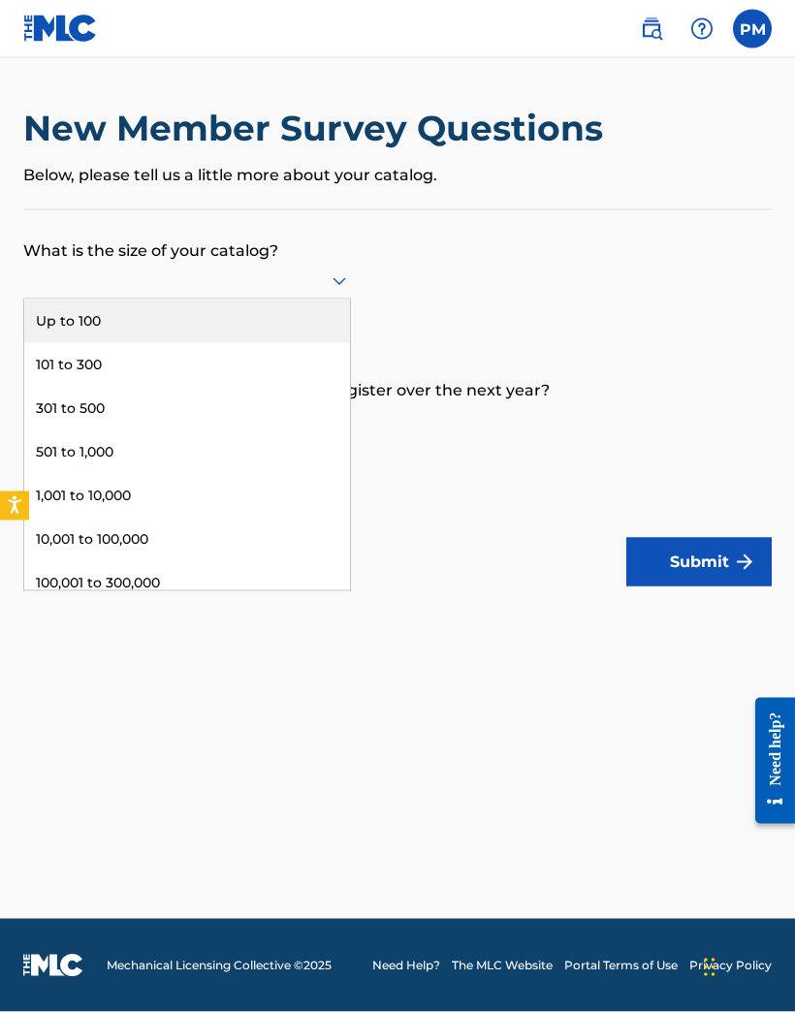
click at [138, 300] on div "Up to 100" at bounding box center [187, 322] width 326 height 44
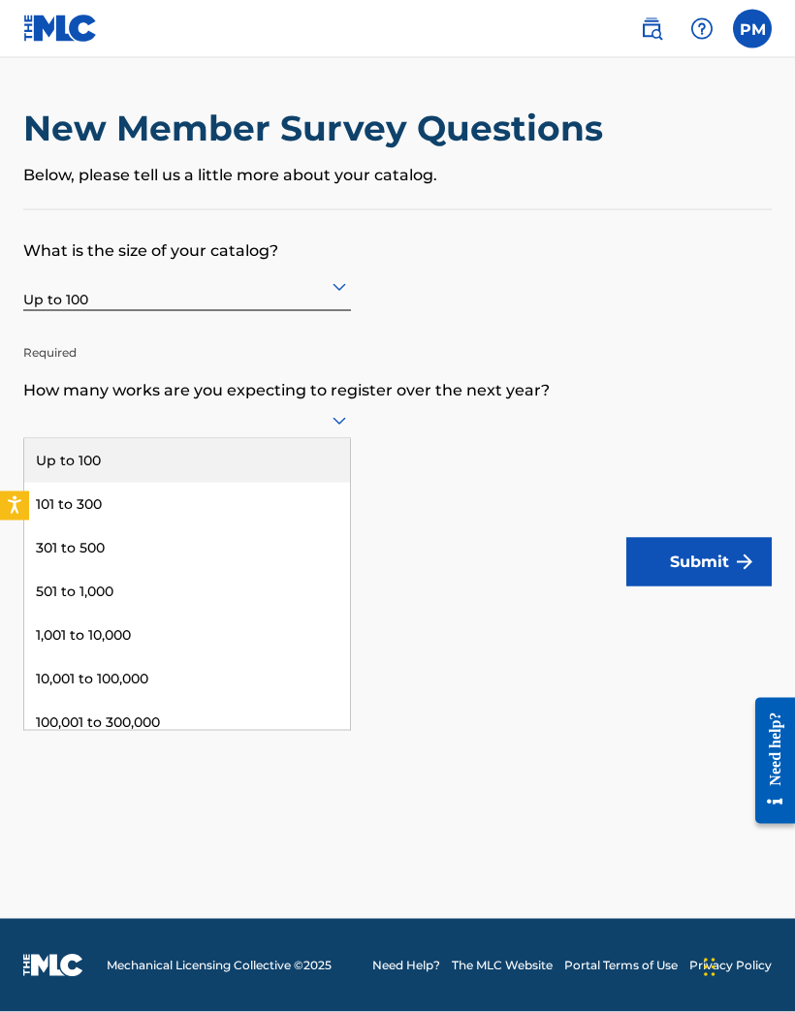
click at [251, 439] on div "Up to 100" at bounding box center [187, 461] width 326 height 44
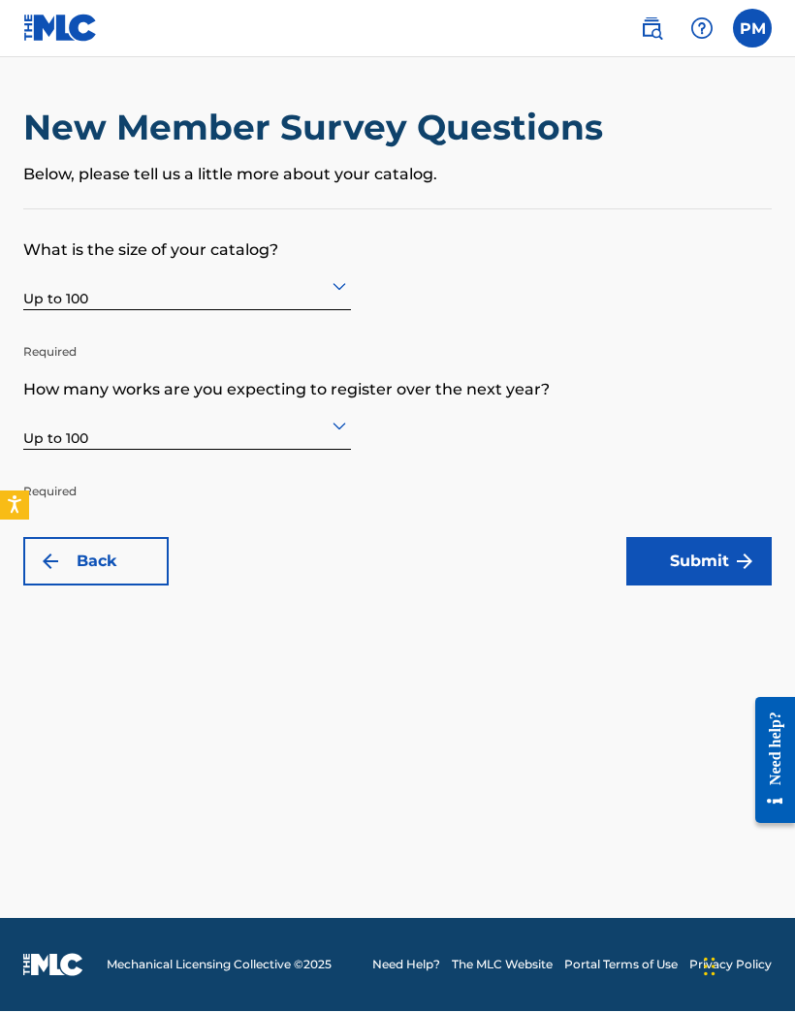
click at [718, 538] on button "Submit" at bounding box center [698, 562] width 145 height 48
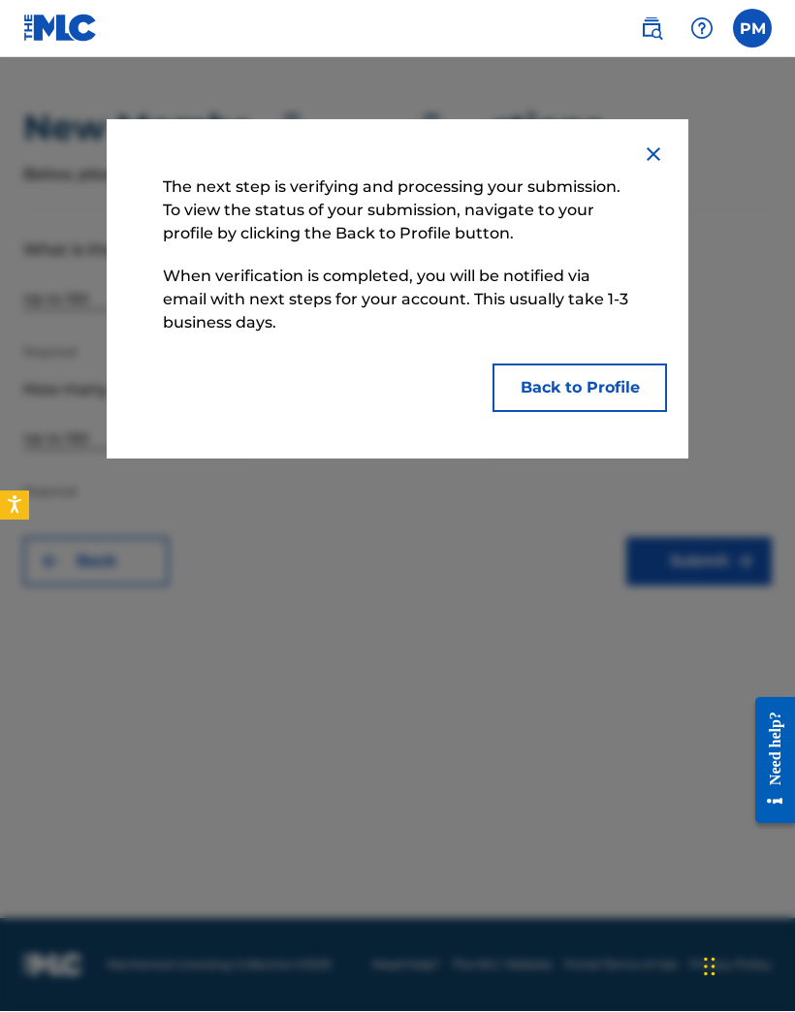
click at [605, 388] on button "Back to Profile" at bounding box center [580, 389] width 175 height 48
